Goal: Information Seeking & Learning: Learn about a topic

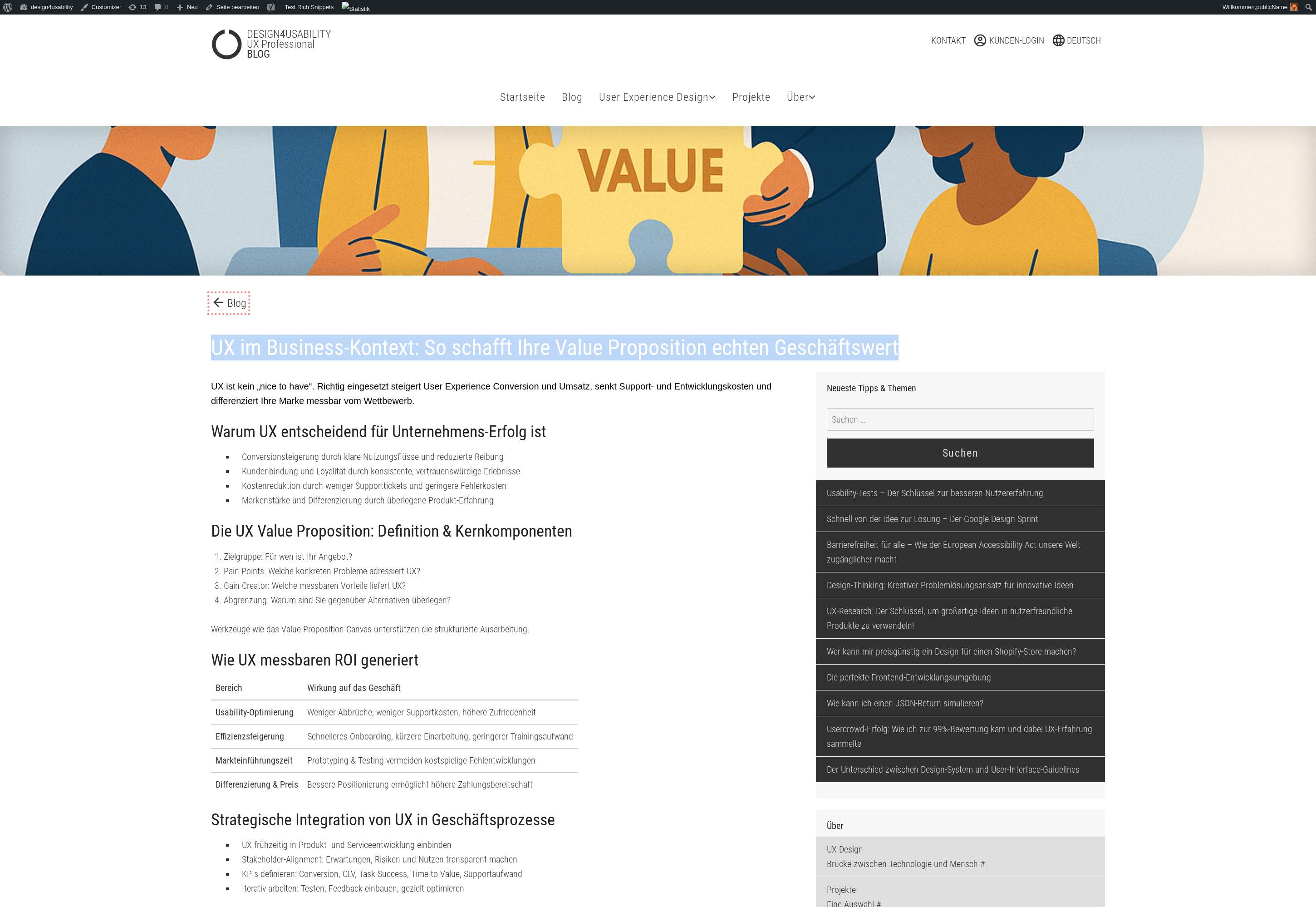
click at [237, 306] on link "arrow_back Blog" at bounding box center [229, 303] width 36 height 16
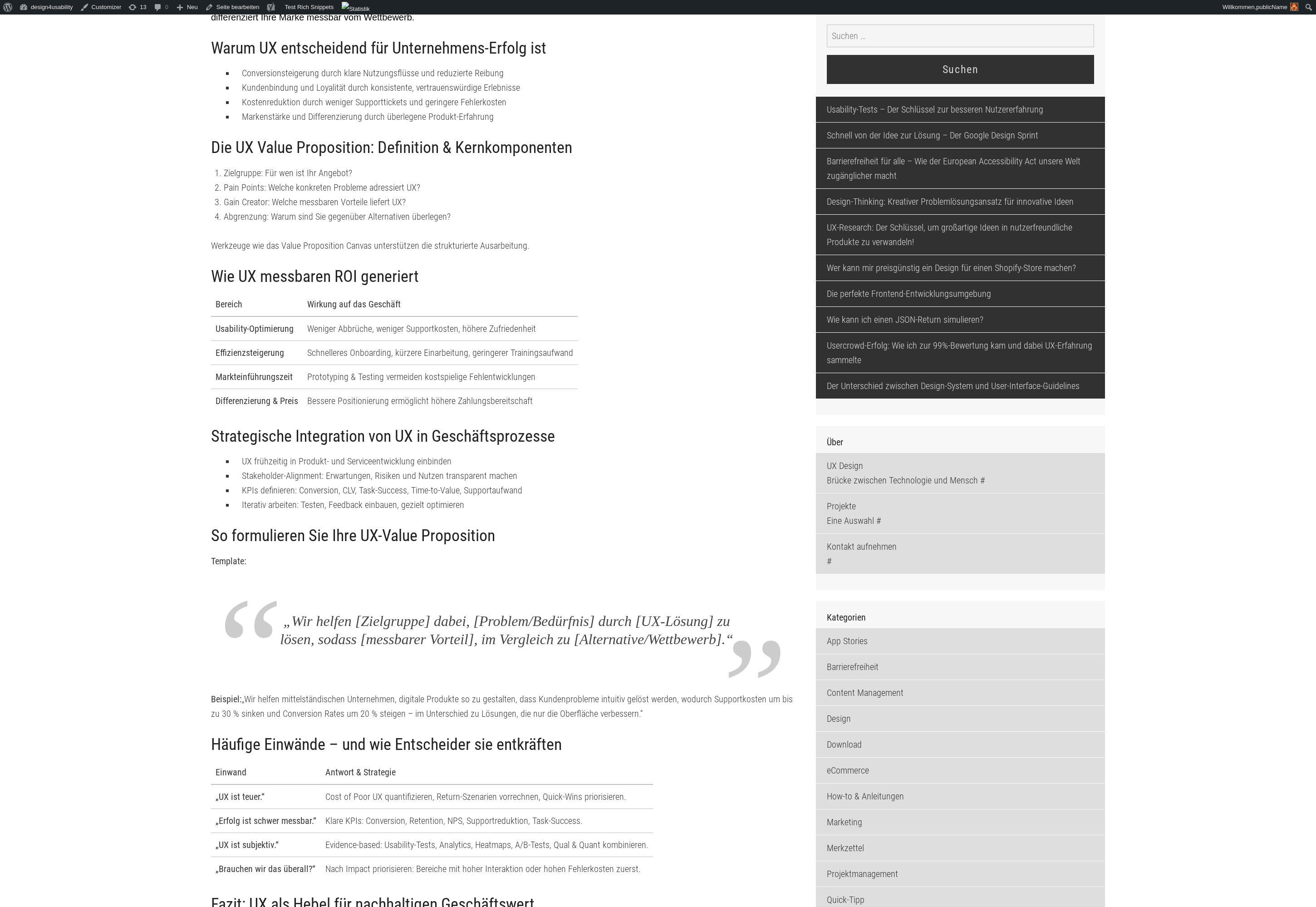
scroll to position [397, 0]
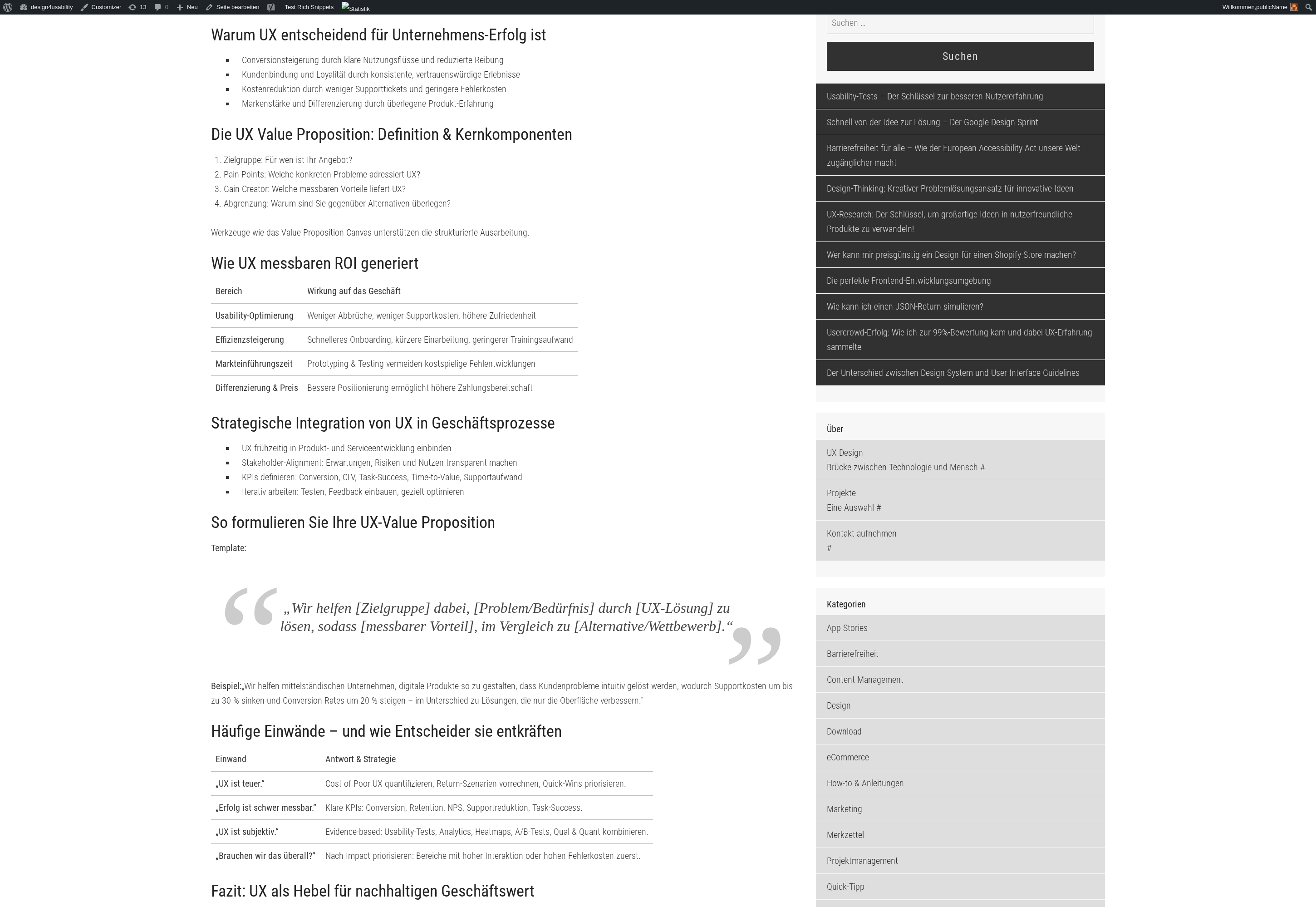
click at [598, 598] on p "Wir helfen [Zielgruppe] dabei, [Problem/Bedürfnis] durch [UX-Lösung] zu lösen, …" at bounding box center [506, 616] width 460 height 36
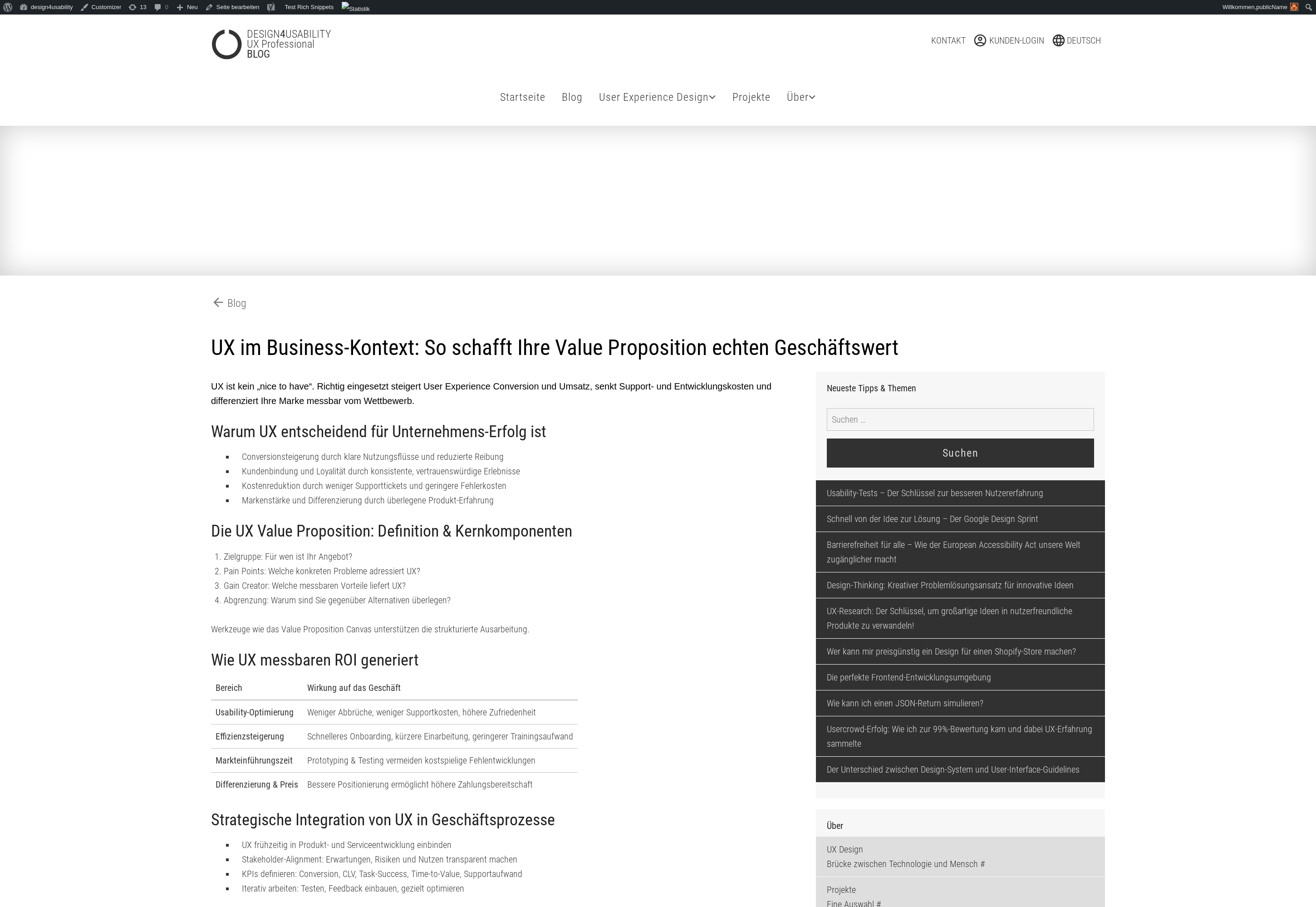
scroll to position [397, 0]
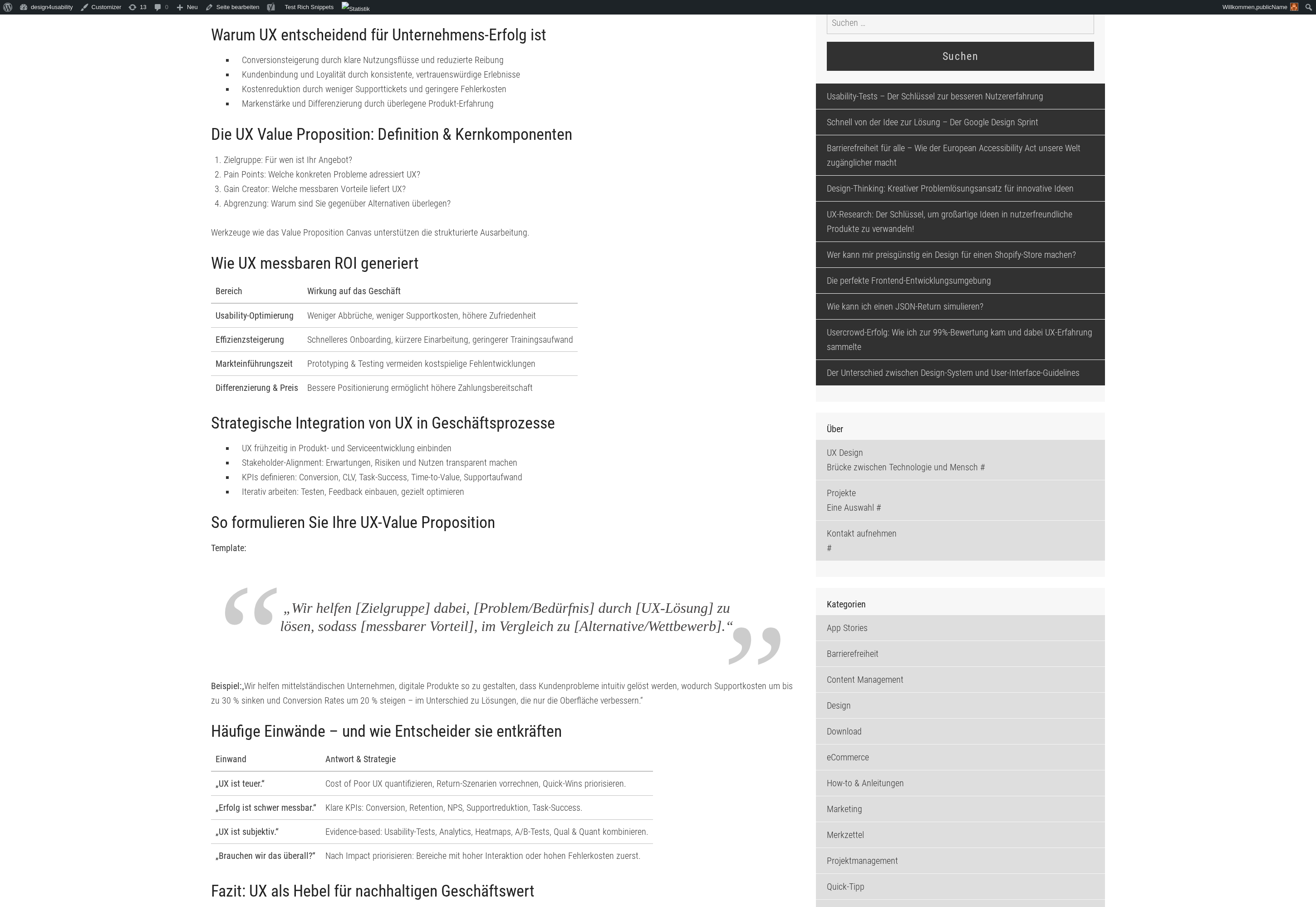
click at [1159, 508] on main "arrow_back Blog UX im Business-Kontext: So schafft Ihre Value Proposition echte…" at bounding box center [658, 865] width 1316 height 2273
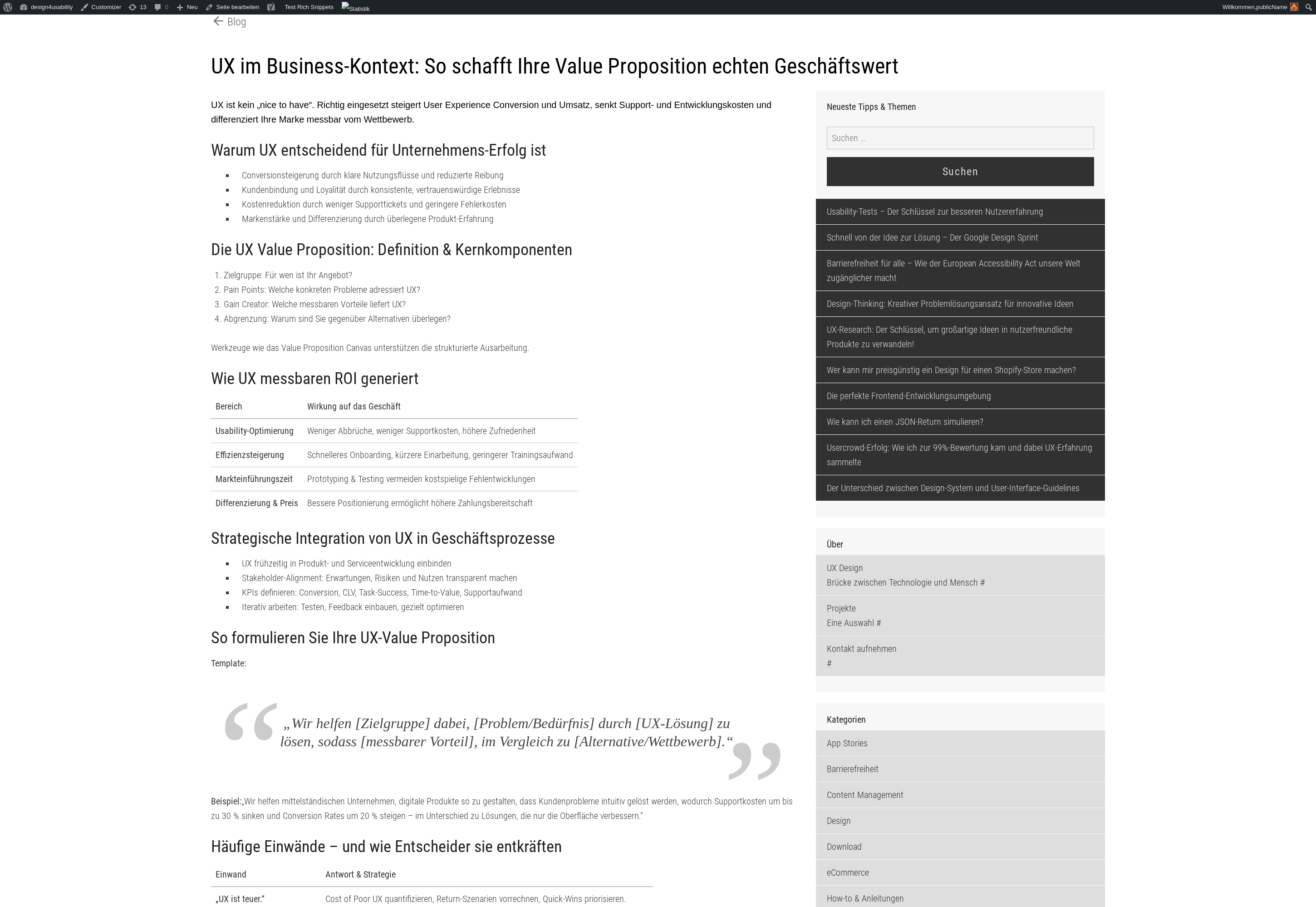
scroll to position [284, 0]
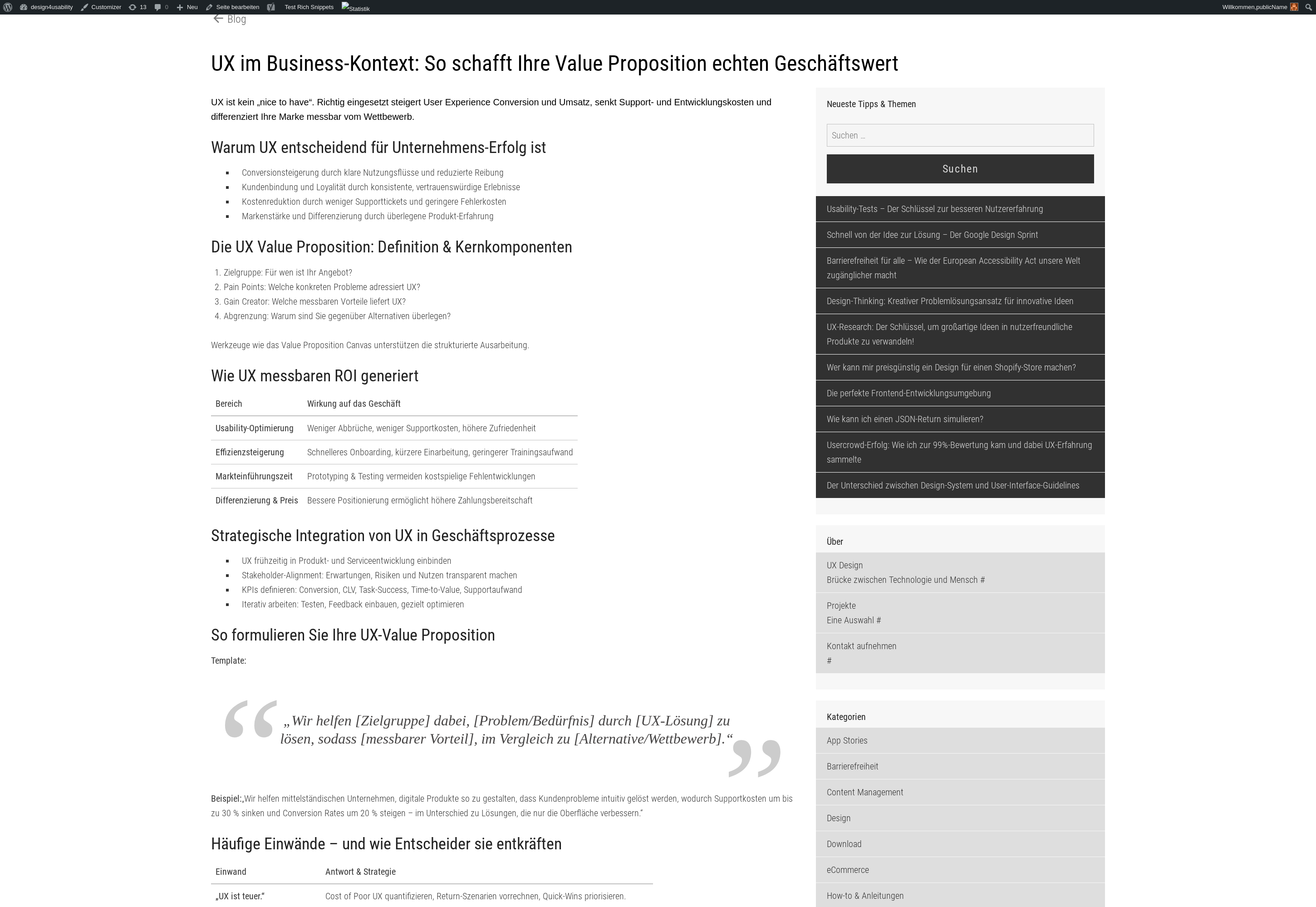
click at [407, 426] on td "Weniger Abbrüche, weniger Supportkosten, höhere Zufriedenheit" at bounding box center [440, 428] width 275 height 24
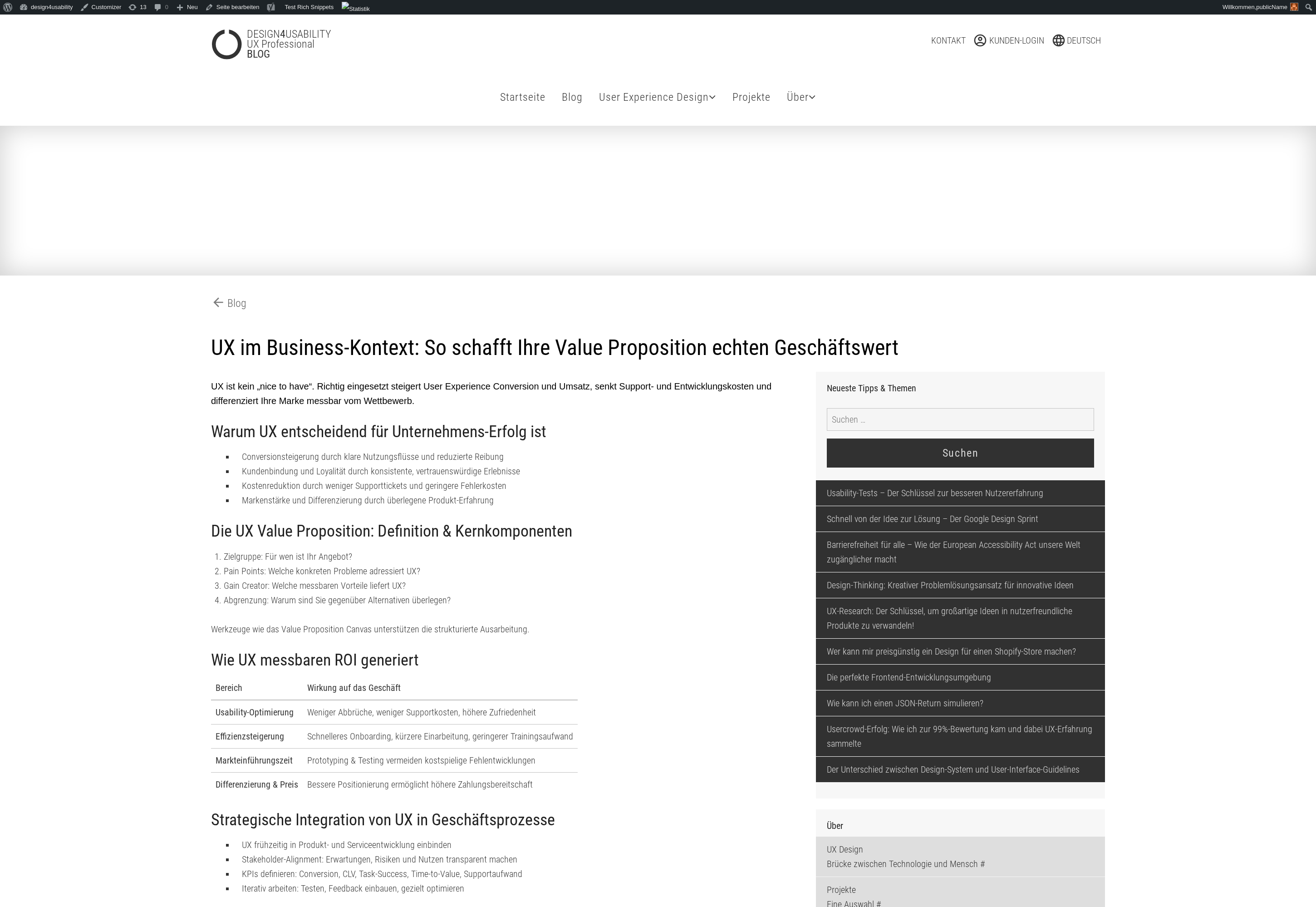
scroll to position [284, 0]
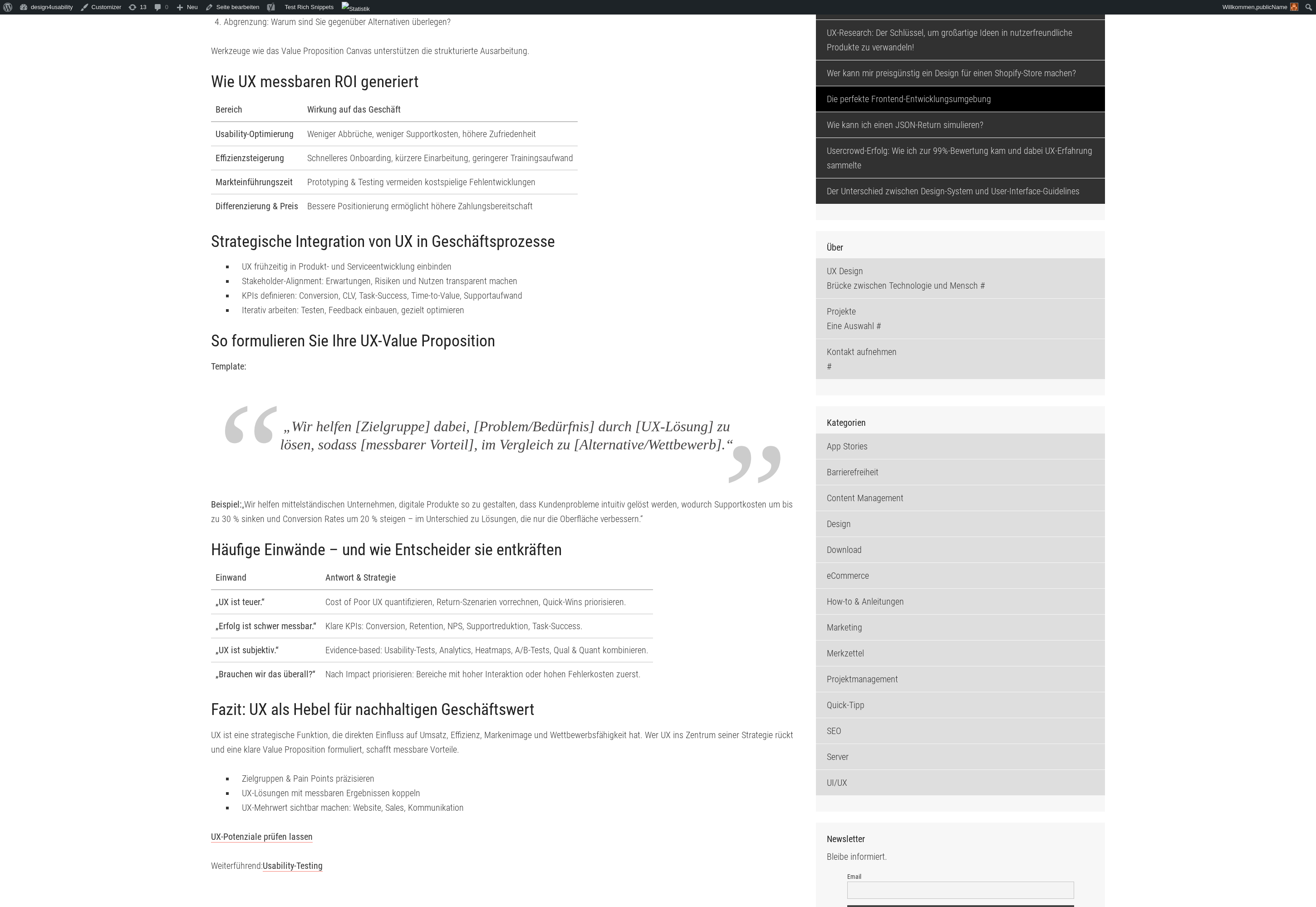
scroll to position [579, 0]
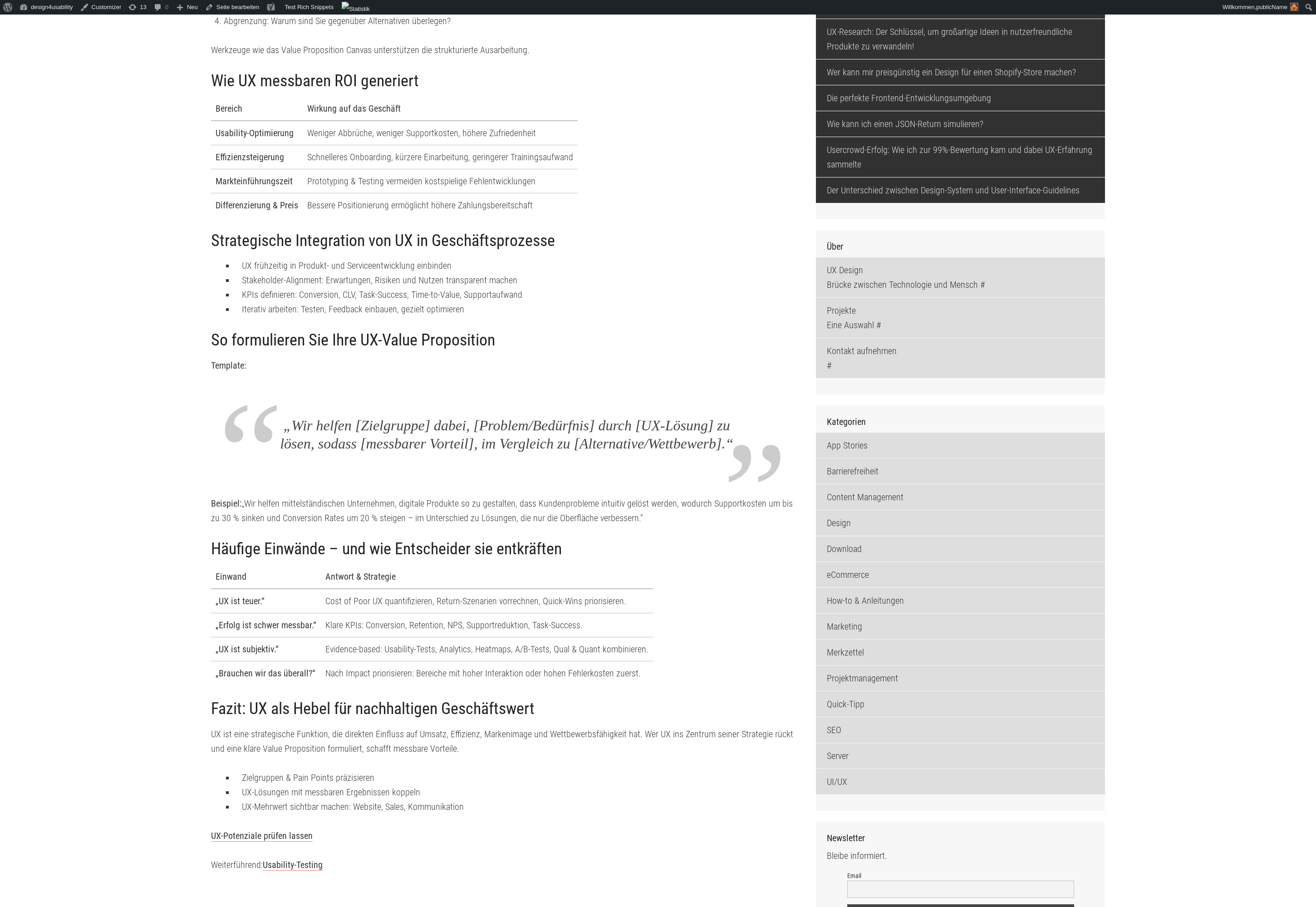
click at [1174, 417] on main "arrow_back Blog UX im Business-Kontext: So schafft Ihre Value Proposition echte…" at bounding box center [658, 683] width 1316 height 2273
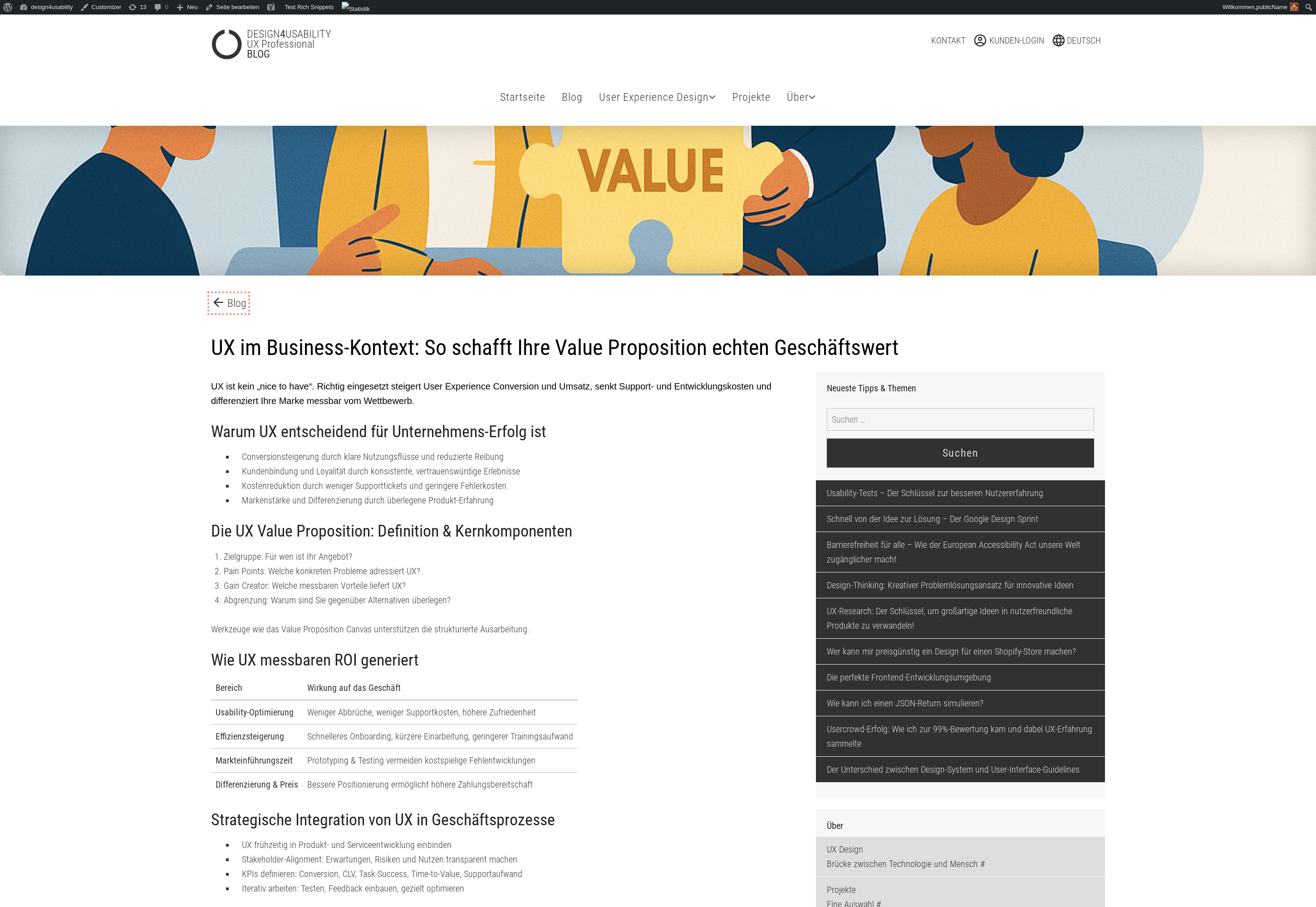
click at [232, 307] on link "arrow_back Blog" at bounding box center [229, 303] width 36 height 16
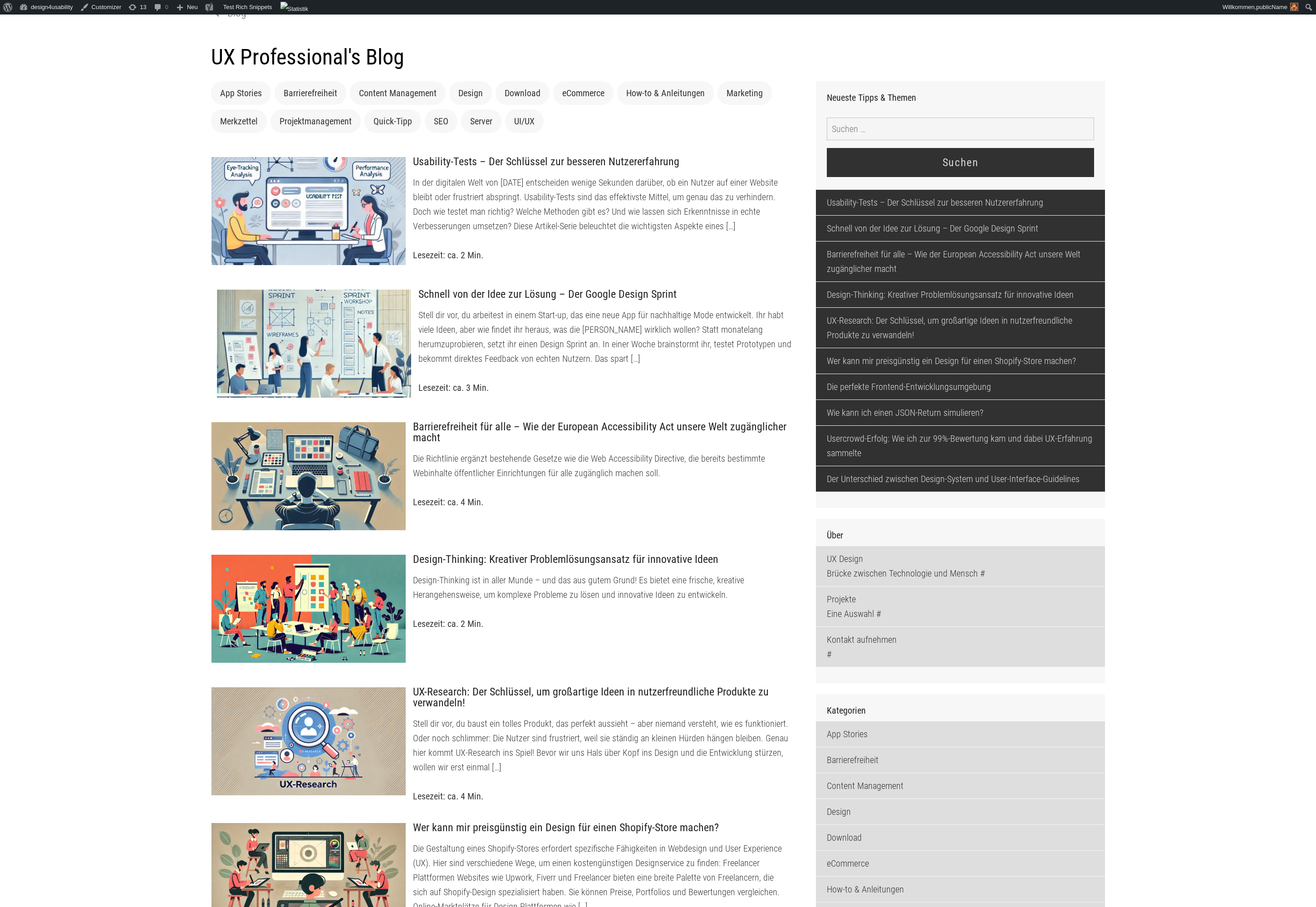
scroll to position [129, 0]
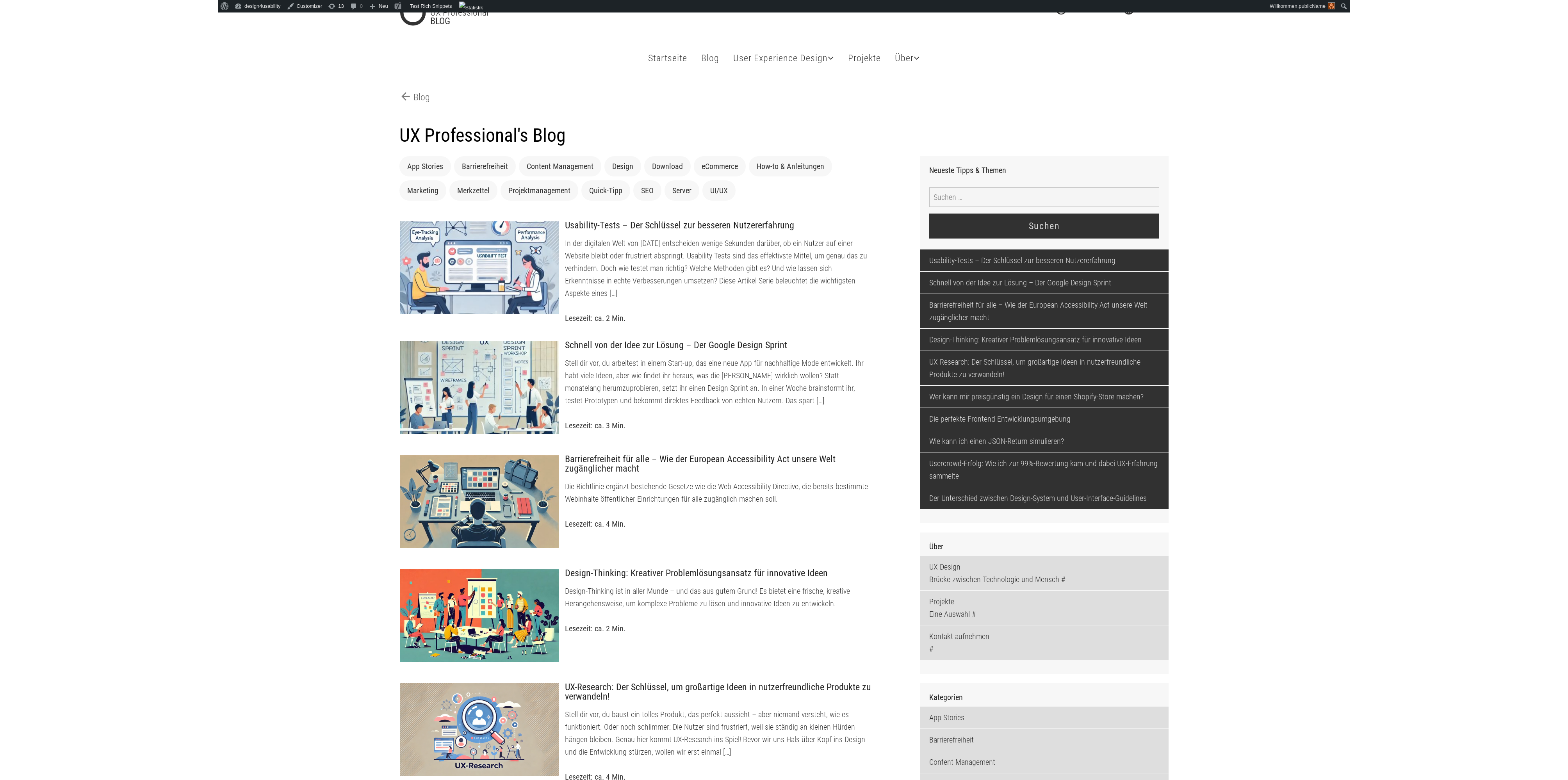
scroll to position [0, 0]
